Goal: Information Seeking & Learning: Check status

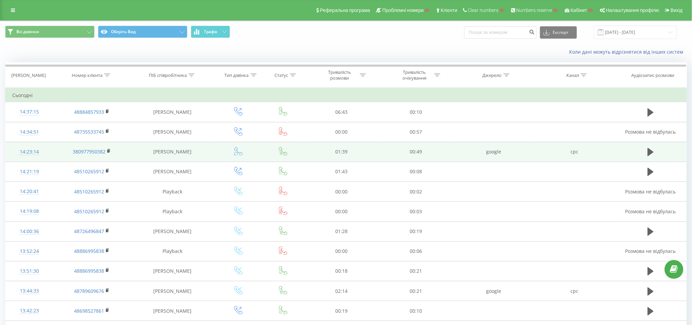
click at [494, 152] on td "google" at bounding box center [494, 152] width 81 height 20
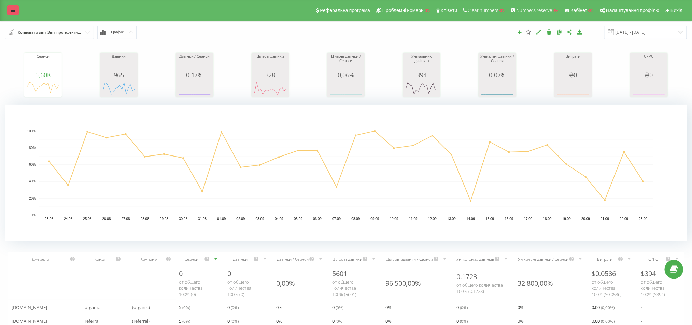
click at [14, 11] on icon at bounding box center [13, 10] width 4 height 5
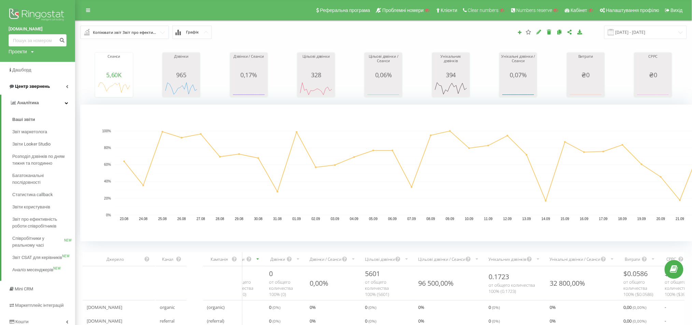
click at [47, 85] on span "Центр звернень" at bounding box center [32, 86] width 35 height 5
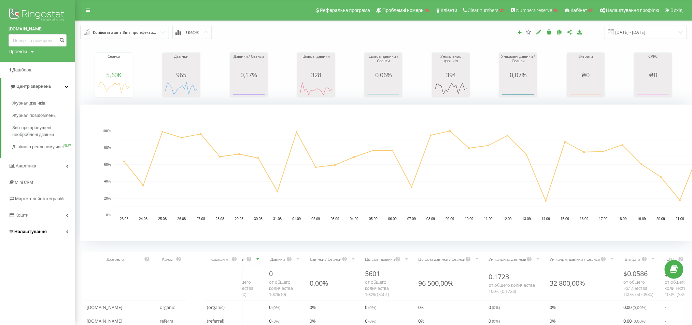
click at [33, 235] on span "Налаштування" at bounding box center [28, 231] width 38 height 7
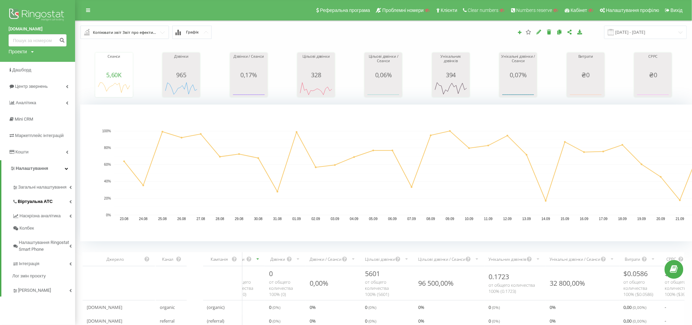
click at [43, 201] on span "Віртуальна АТС" at bounding box center [35, 201] width 35 height 7
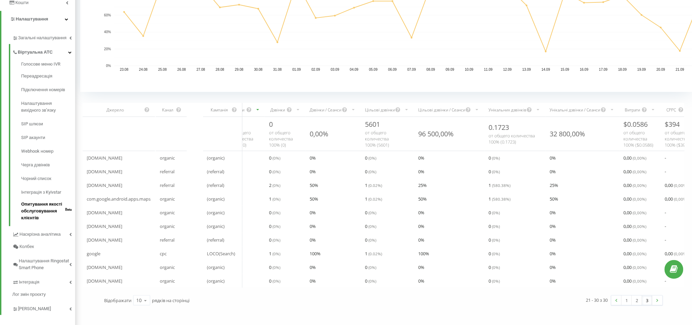
scroll to position [156, 0]
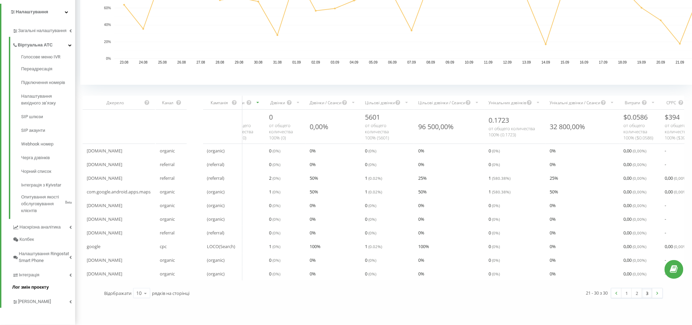
click at [41, 293] on link "Лог змін проєкту" at bounding box center [43, 287] width 63 height 12
click at [44, 303] on link "Коллтрекінг" at bounding box center [43, 300] width 63 height 14
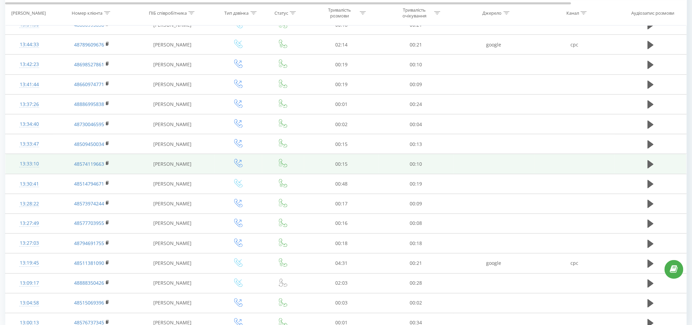
scroll to position [300, 0]
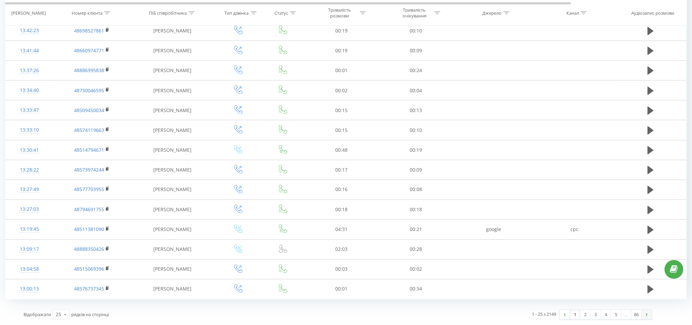
click at [577, 271] on link at bounding box center [647, 315] width 10 height 10
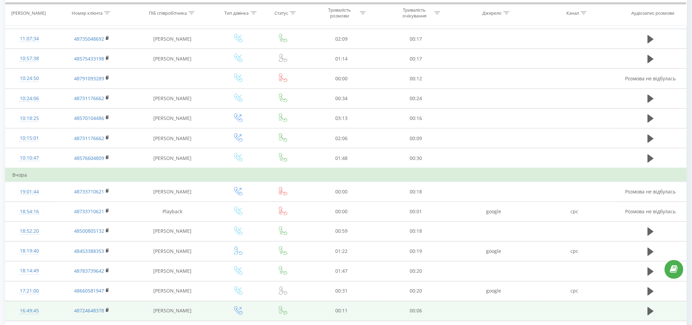
scroll to position [314, 0]
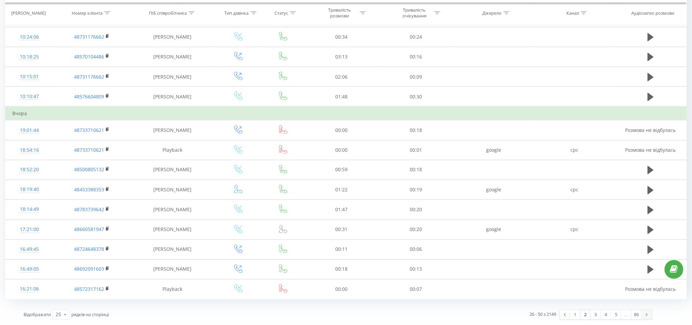
click at [577, 271] on link at bounding box center [647, 315] width 10 height 10
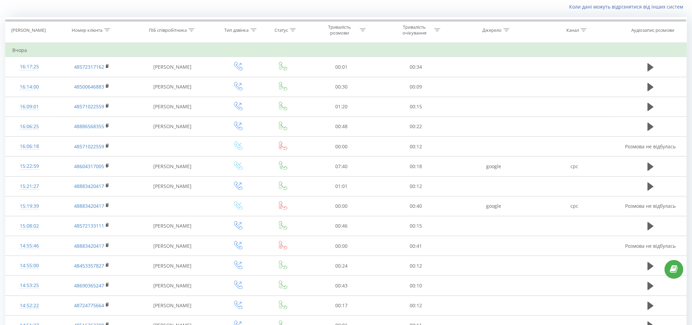
scroll to position [300, 0]
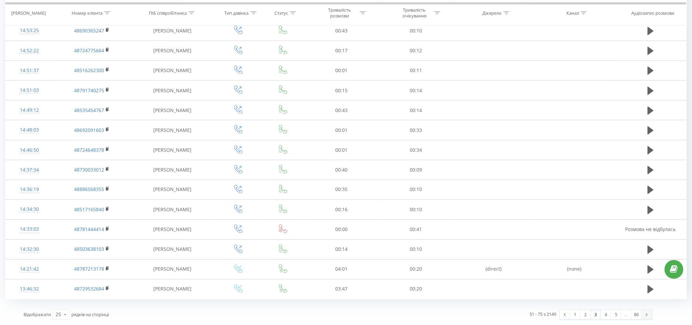
click at [577, 271] on link at bounding box center [647, 315] width 10 height 10
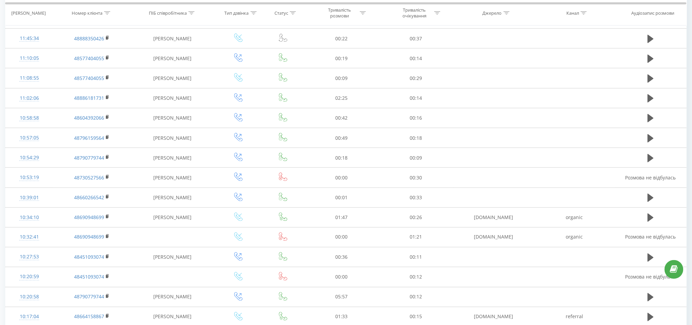
scroll to position [300, 0]
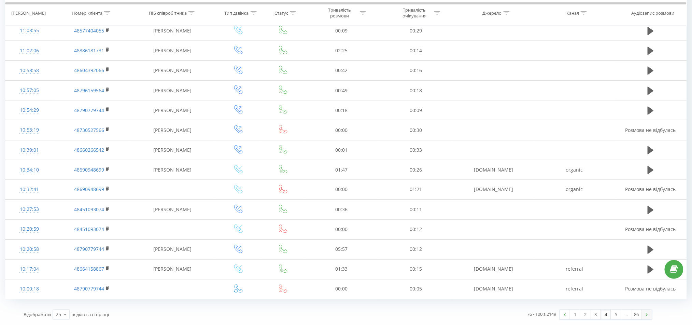
click at [577, 271] on link at bounding box center [647, 315] width 10 height 10
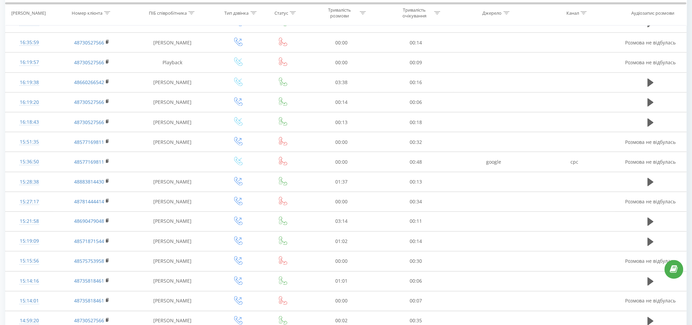
scroll to position [327, 0]
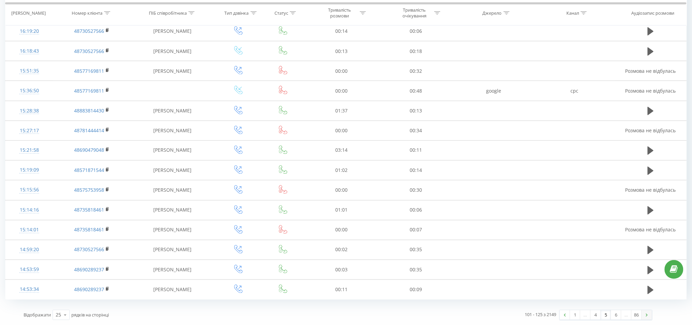
click at [577, 271] on link at bounding box center [647, 315] width 10 height 10
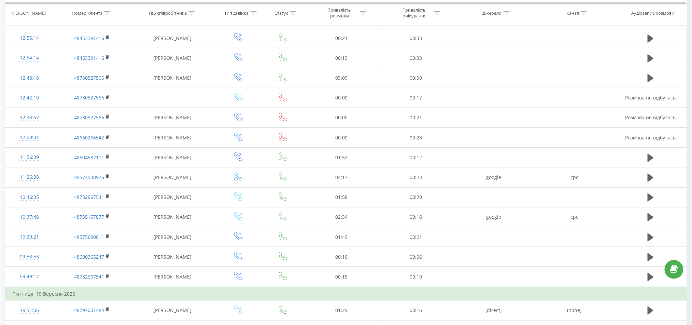
scroll to position [314, 0]
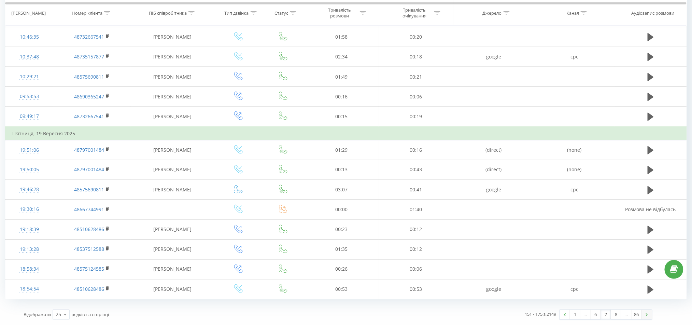
click at [577, 271] on link at bounding box center [647, 315] width 10 height 10
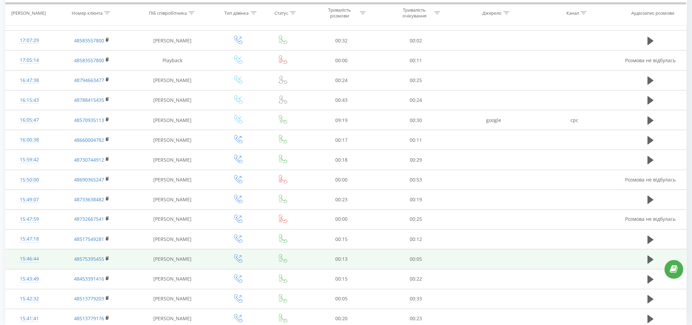
scroll to position [300, 0]
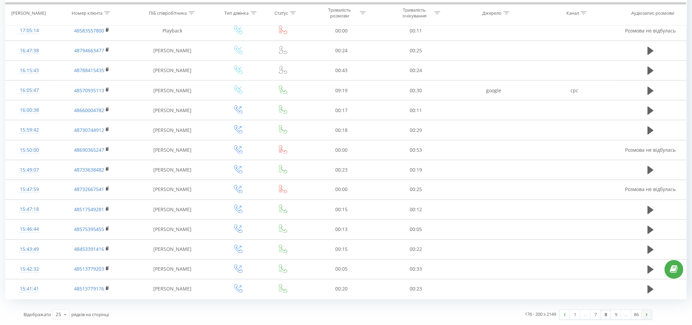
click at [577, 271] on img at bounding box center [647, 314] width 2 height 3
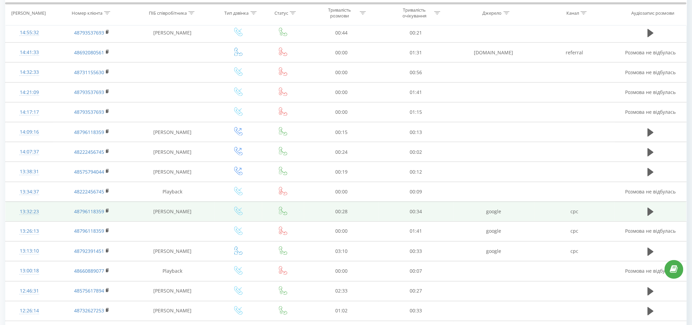
scroll to position [300, 0]
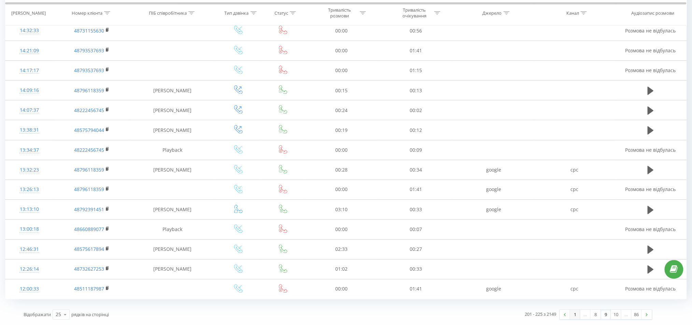
click at [574, 271] on link "1" at bounding box center [575, 315] width 10 height 10
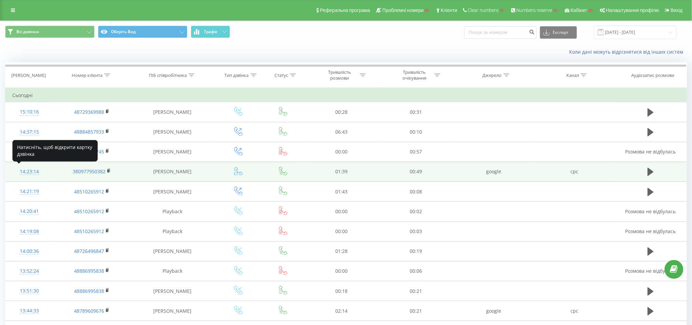
click at [29, 170] on div "14:23:14" at bounding box center [29, 171] width 34 height 13
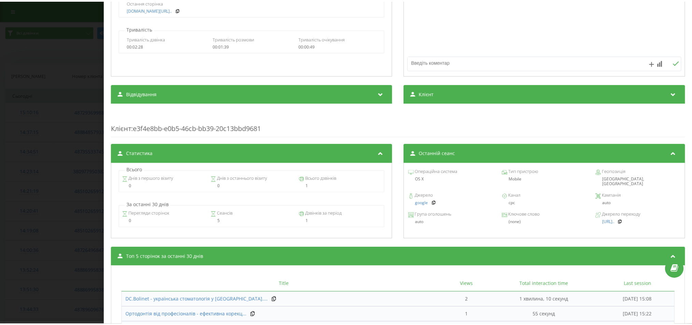
scroll to position [256, 0]
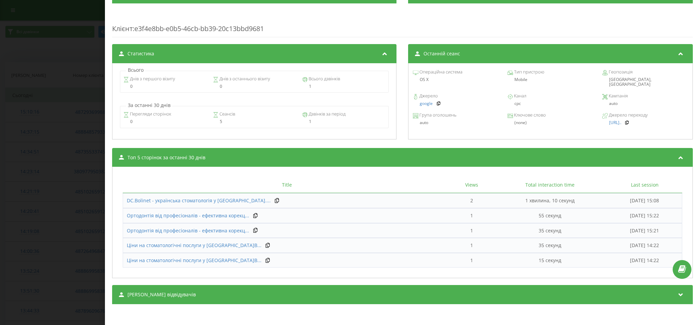
click at [577, 94] on icon at bounding box center [604, 96] width 5 height 5
drag, startPoint x: 589, startPoint y: 90, endPoint x: 623, endPoint y: 97, distance: 35.2
click at [577, 97] on div "Джерело google Канал cpc Кампанія auto" at bounding box center [550, 100] width 277 height 19
click at [577, 101] on div "auto" at bounding box center [645, 103] width 86 height 5
drag, startPoint x: 491, startPoint y: 89, endPoint x: 630, endPoint y: 100, distance: 139.4
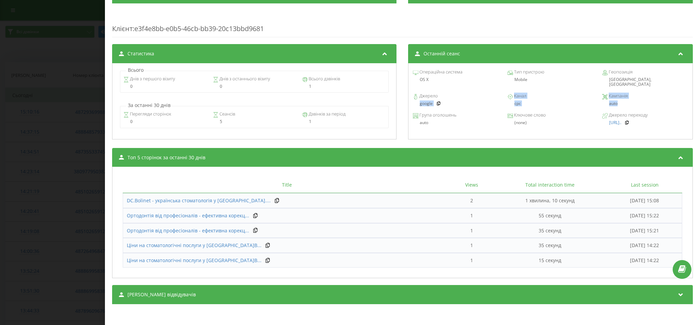
click at [577, 100] on div "Джерело google Канал cpc Кампанія auto" at bounding box center [550, 100] width 277 height 19
click at [577, 101] on div "auto" at bounding box center [645, 103] width 86 height 5
click at [508, 120] on div "(none)" at bounding box center [550, 122] width 86 height 5
drag, startPoint x: 411, startPoint y: 109, endPoint x: 430, endPoint y: 117, distance: 21.0
click at [430, 117] on div "Група оголошень auto" at bounding box center [456, 119] width 86 height 12
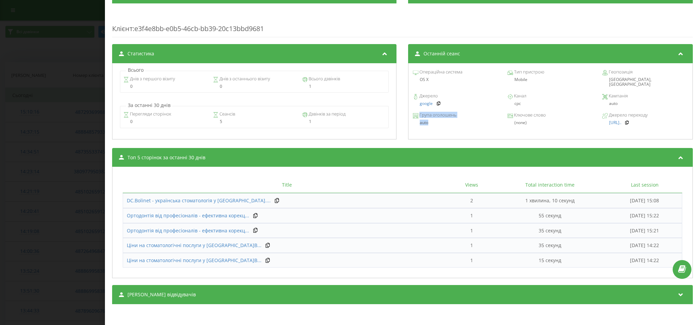
click at [430, 120] on div "auto" at bounding box center [456, 122] width 86 height 5
click at [1, 183] on div "Дзвінок : pl2_-1758630194.6471548 1 x - 02:17 00:00 00:00 Транскрипція Для AI-а…" at bounding box center [350, 162] width 700 height 325
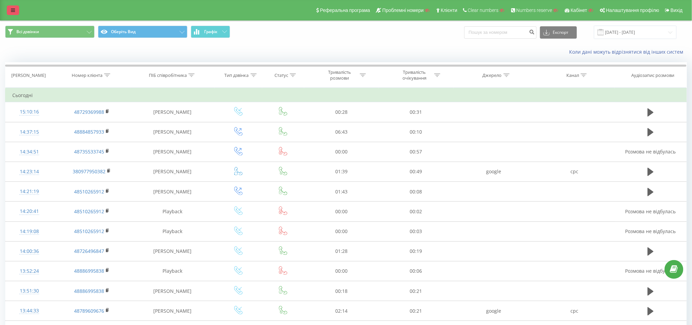
click at [13, 12] on icon at bounding box center [13, 10] width 4 height 5
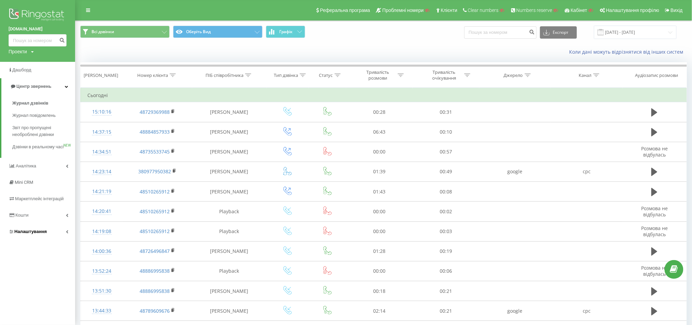
click at [32, 235] on span "Налаштування" at bounding box center [28, 231] width 38 height 7
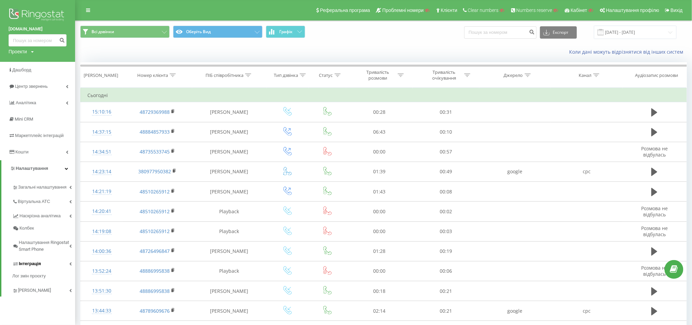
click at [41, 267] on link "Інтеграція" at bounding box center [43, 262] width 63 height 14
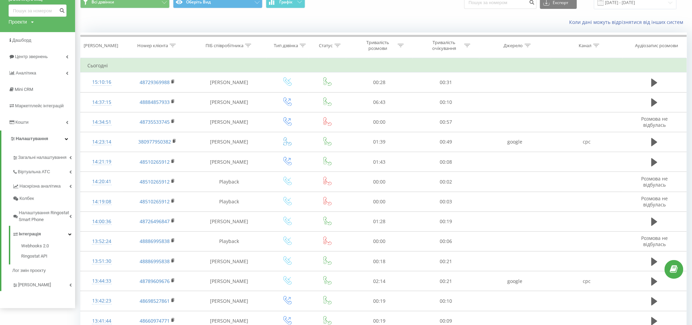
scroll to position [45, 0]
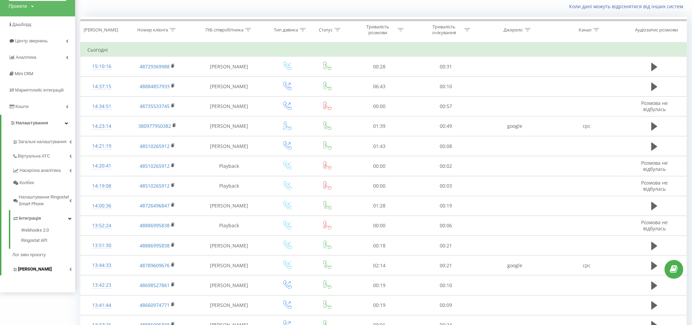
click at [38, 268] on span "Коллтрекінг" at bounding box center [35, 269] width 34 height 7
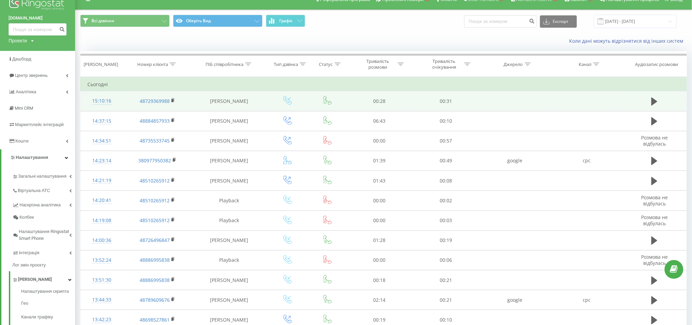
scroll to position [0, 0]
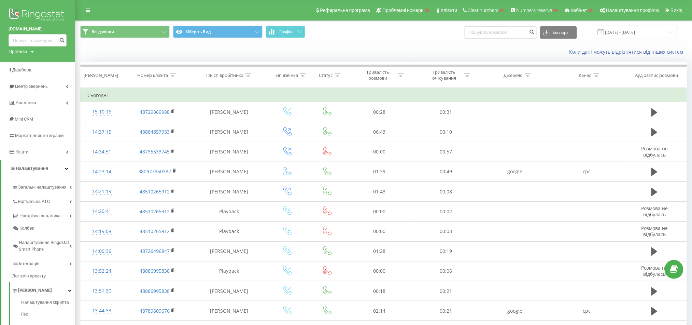
drag, startPoint x: 6, startPoint y: 27, endPoint x: 46, endPoint y: 27, distance: 40.0
click at [46, 27] on div "dc-bolinet.com Проекти Пошук" at bounding box center [37, 31] width 75 height 62
copy link "[DOMAIN_NAME]"
click at [577, 74] on icon at bounding box center [597, 74] width 6 height 3
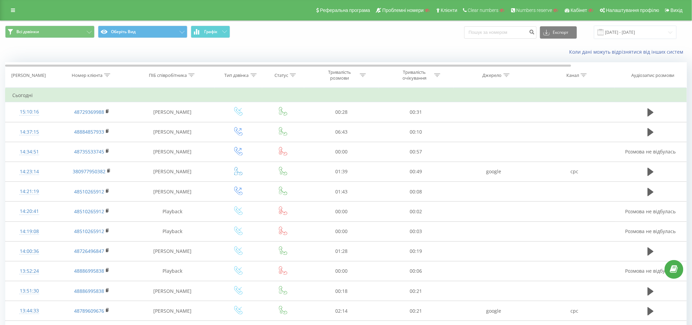
click at [10, 3] on div "Реферальна програма Проблемні номери Клієнти Clear numbers Numbers reserve Кабі…" at bounding box center [346, 10] width 692 height 20
click at [9, 9] on link at bounding box center [13, 10] width 12 height 10
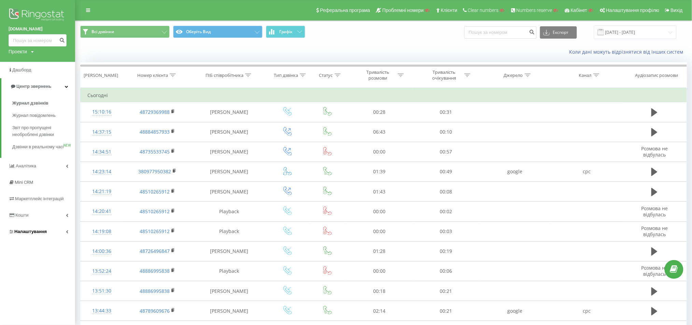
click at [41, 234] on span "Налаштування" at bounding box center [30, 231] width 32 height 5
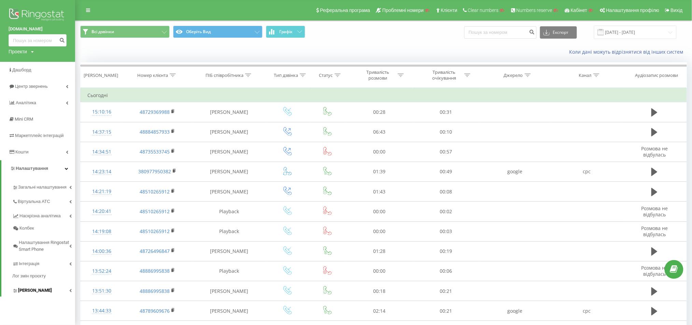
click at [40, 271] on span "[PERSON_NAME]" at bounding box center [35, 290] width 34 height 7
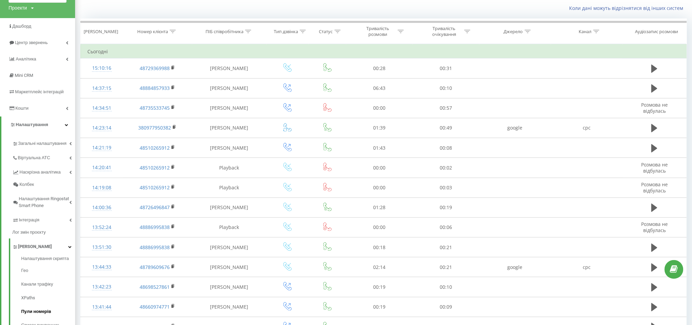
drag, startPoint x: 43, startPoint y: 295, endPoint x: 46, endPoint y: 292, distance: 4.9
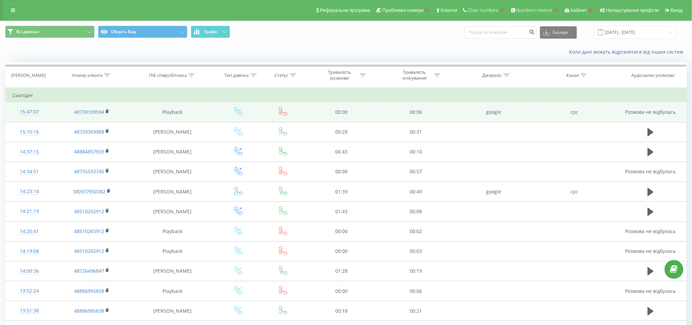
click at [32, 111] on div "15:47:07" at bounding box center [29, 111] width 34 height 13
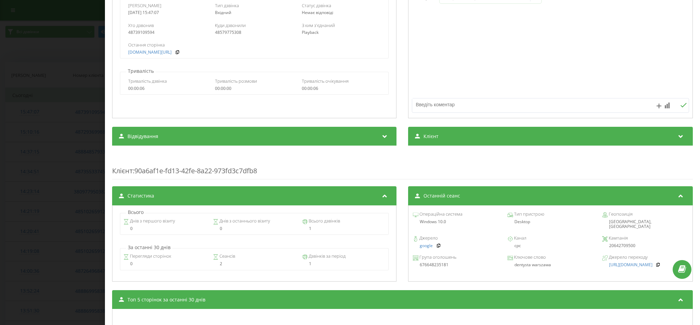
scroll to position [137, 0]
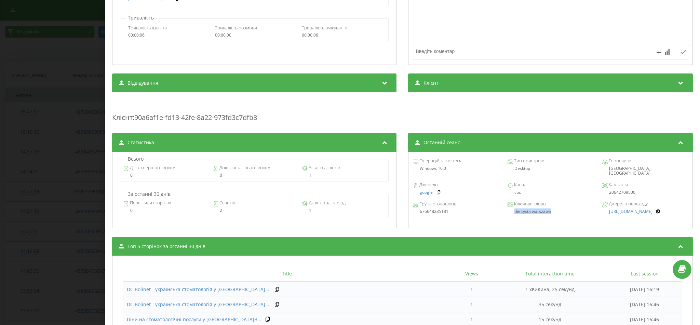
drag, startPoint x: 509, startPoint y: 207, endPoint x: 553, endPoint y: 208, distance: 44.8
click at [553, 209] on div "dentysta warszawa" at bounding box center [550, 211] width 86 height 5
click at [418, 200] on span "Група оголошень" at bounding box center [437, 203] width 38 height 7
click at [413, 202] on icon at bounding box center [415, 204] width 5 height 5
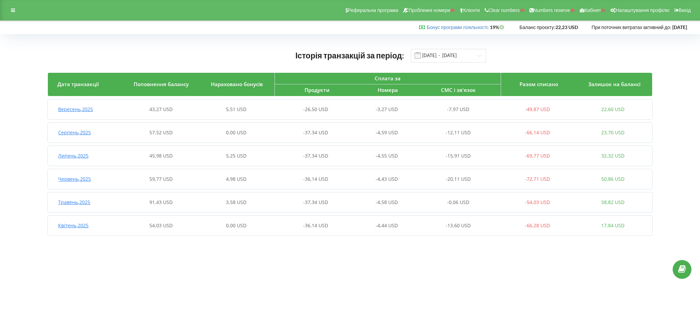
click at [203, 105] on div "Вересень , 2025 43,27 USD 5,51 USD -26,50 USD -3,27 USD -7,97 USD -49,87 USD 22…" at bounding box center [349, 109] width 602 height 16
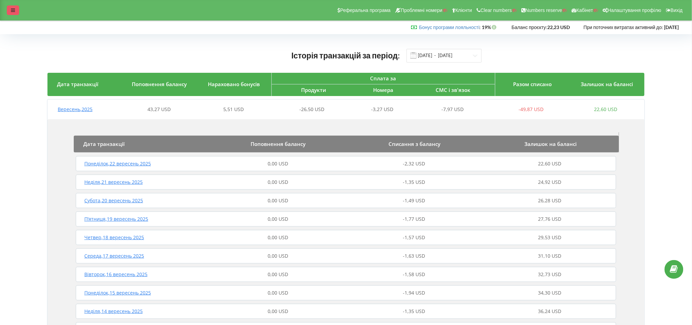
click at [9, 10] on div at bounding box center [13, 10] width 12 height 10
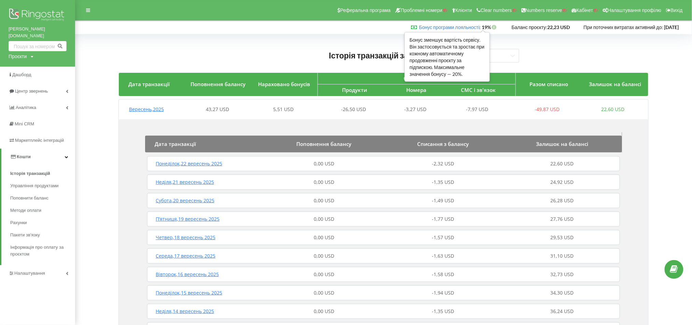
click at [492, 26] on icon at bounding box center [495, 26] width 6 height 5
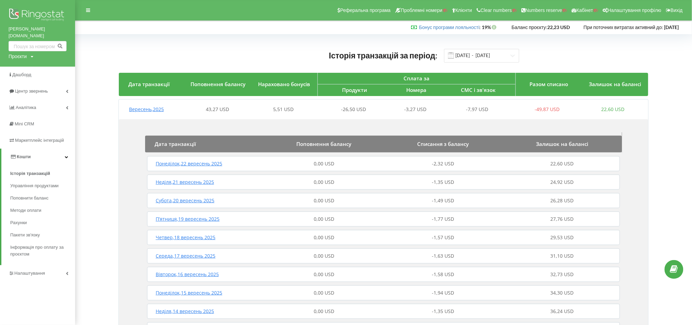
click at [428, 53] on span "Історія транзакцій за період:" at bounding box center [383, 56] width 109 height 10
click at [412, 27] on icon at bounding box center [415, 26] width 6 height 5
click at [447, 27] on link "Бонус програми лояльності" at bounding box center [449, 27] width 60 height 6
